Goal: Obtain resource: Download file/media

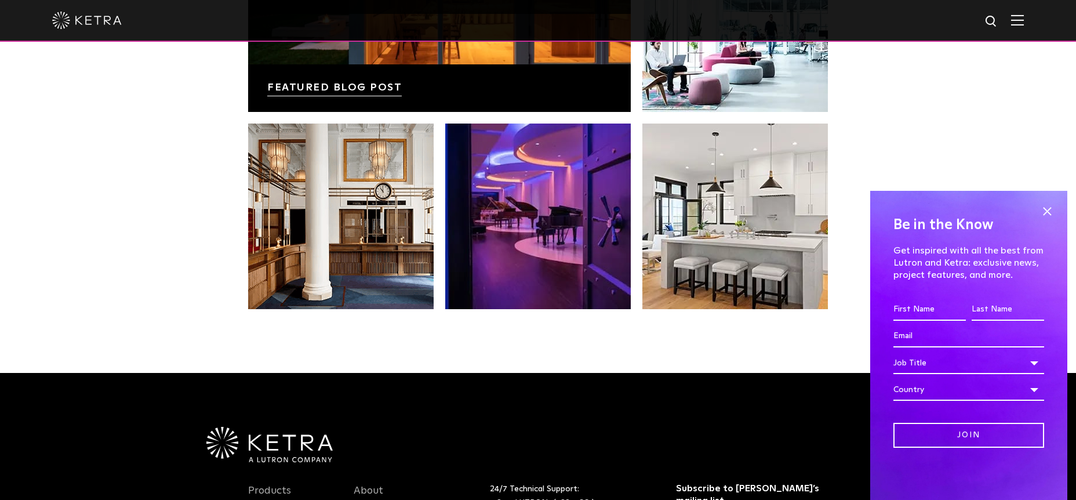
scroll to position [2390, 0]
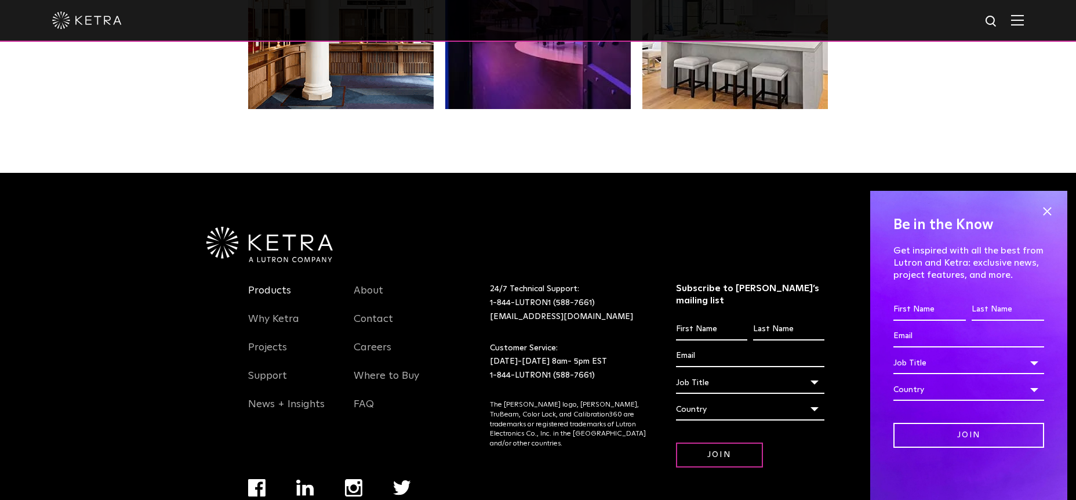
click at [286, 291] on link "Products" at bounding box center [269, 297] width 43 height 27
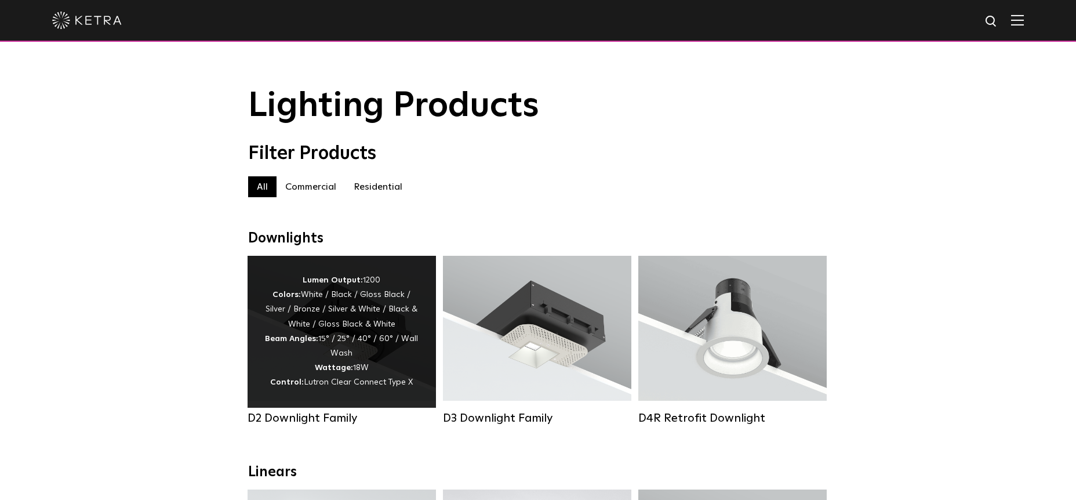
click at [345, 313] on div "Lumen Output: 1200 Colors: White / Black / Gloss Black / Silver / Bronze / Silv…" at bounding box center [342, 331] width 154 height 117
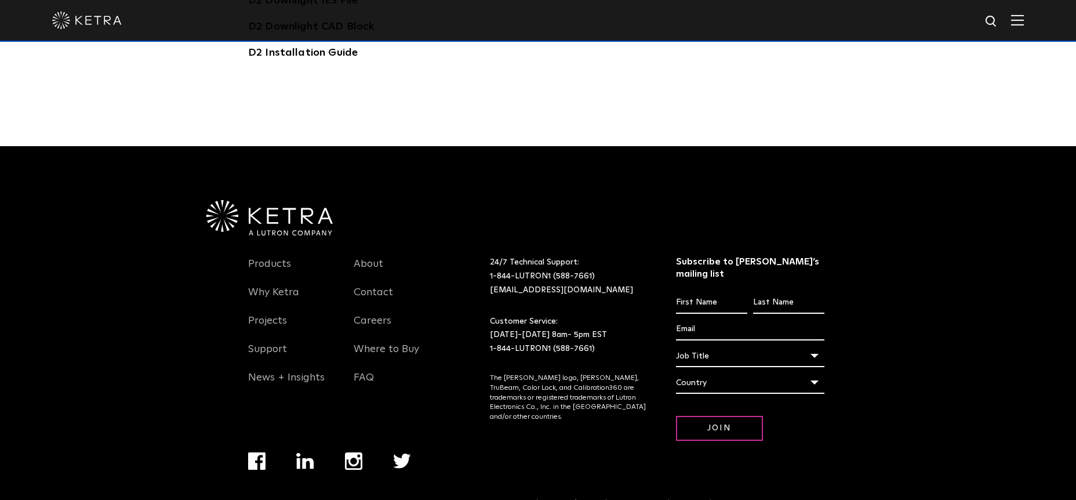
scroll to position [3222, 0]
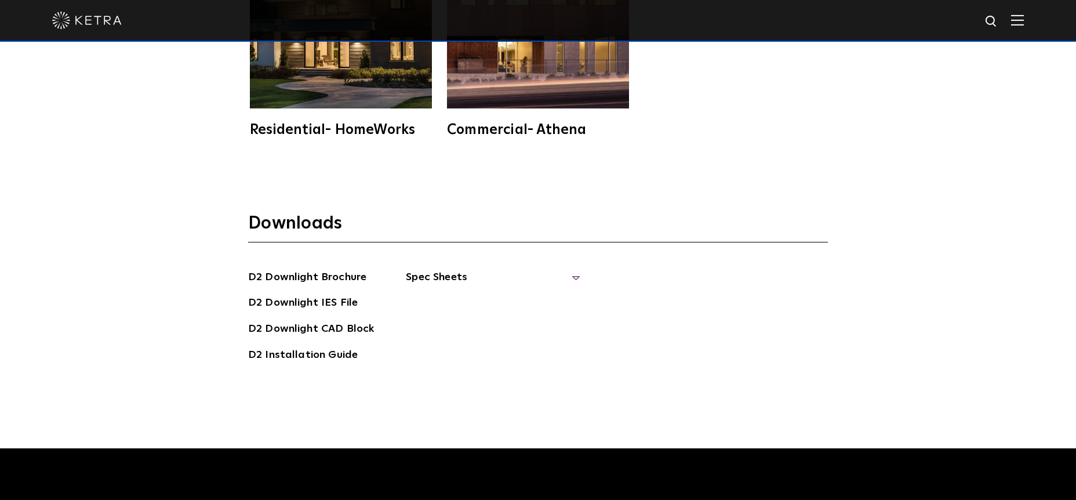
click at [556, 269] on span "Spec Sheets" at bounding box center [493, 281] width 174 height 25
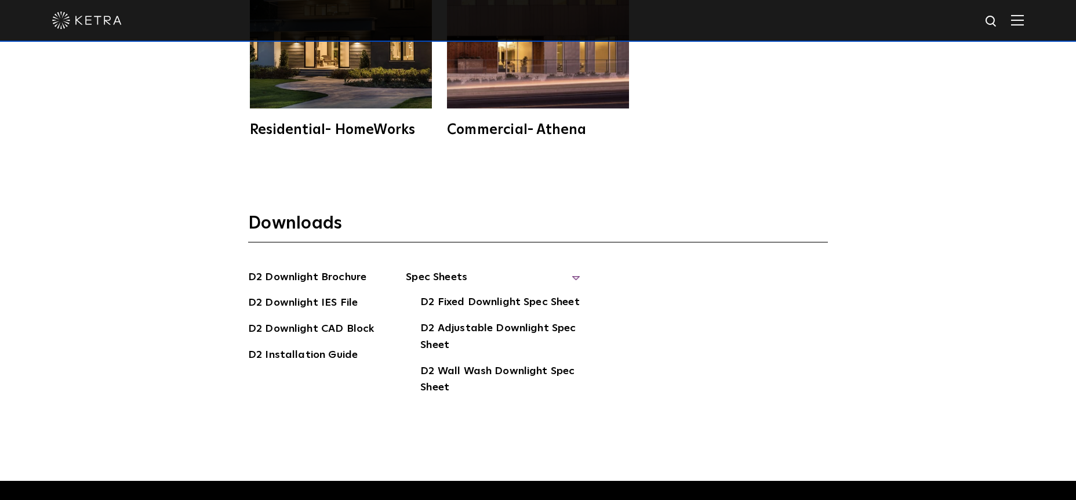
click at [567, 269] on span "Spec Sheets" at bounding box center [493, 281] width 174 height 25
